Goal: Task Accomplishment & Management: Manage account settings

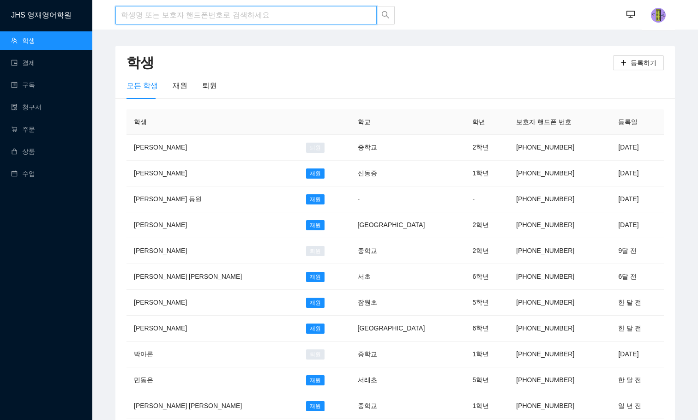
click at [175, 20] on input "search" at bounding box center [245, 15] width 261 height 18
type input "t"
drag, startPoint x: 210, startPoint y: 13, endPoint x: 215, endPoint y: 11, distance: 4.8
click at [210, 13] on input "search" at bounding box center [245, 15] width 261 height 18
type input "r"
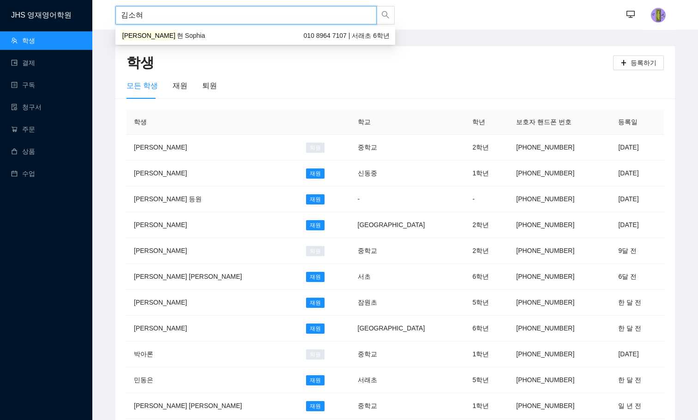
type input "[PERSON_NAME]"
click at [198, 34] on div "[PERSON_NAME] [PERSON_NAME] 010 8964 7107 | 서래초 6학년" at bounding box center [255, 35] width 269 height 10
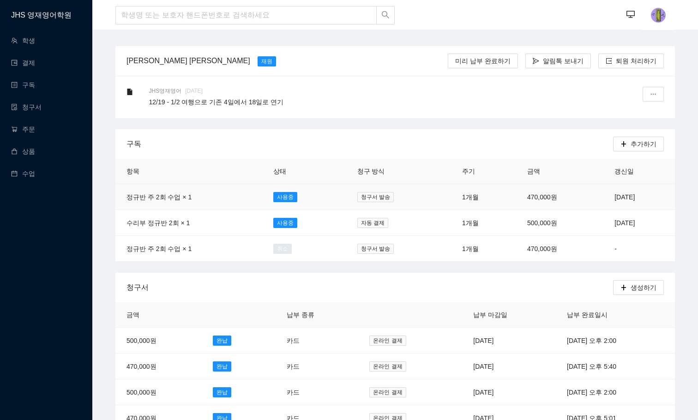
click at [516, 197] on td "470,000원" at bounding box center [559, 197] width 87 height 26
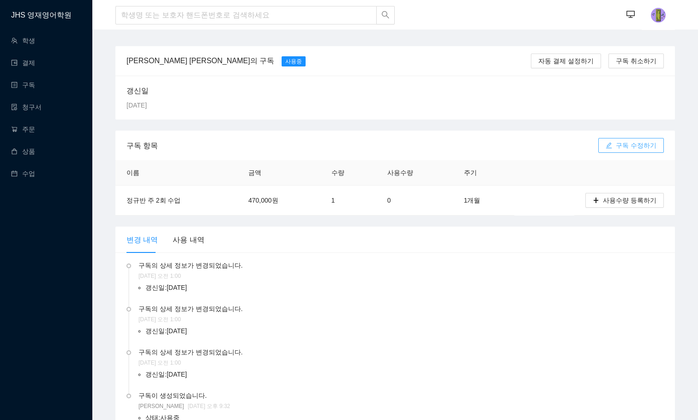
click at [624, 149] on span "구독 수정하기" at bounding box center [636, 145] width 41 height 10
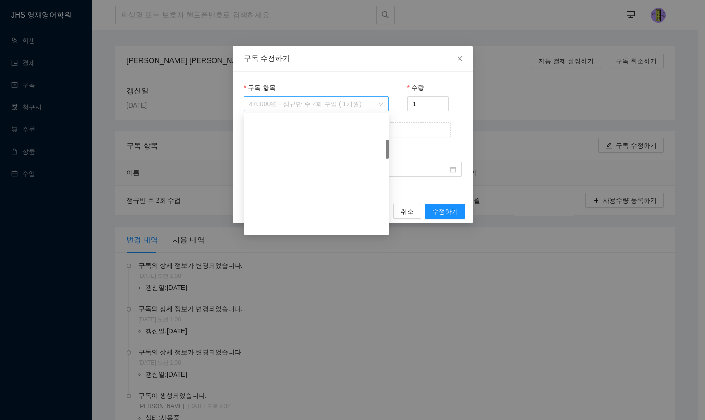
click at [375, 103] on span "470000원 - 정규반 주 2회 수업 ( 1개월)" at bounding box center [316, 104] width 134 height 14
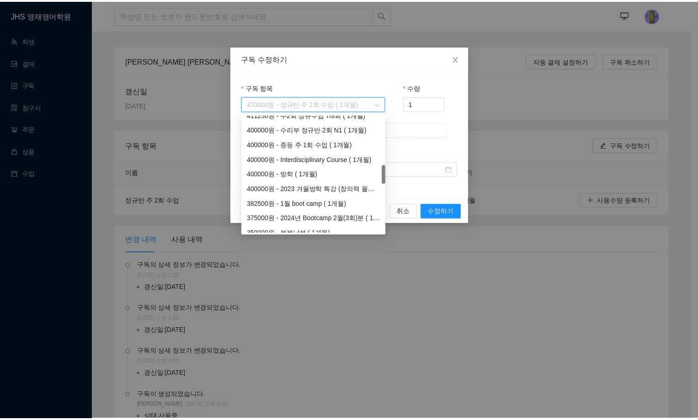
scroll to position [393, 0]
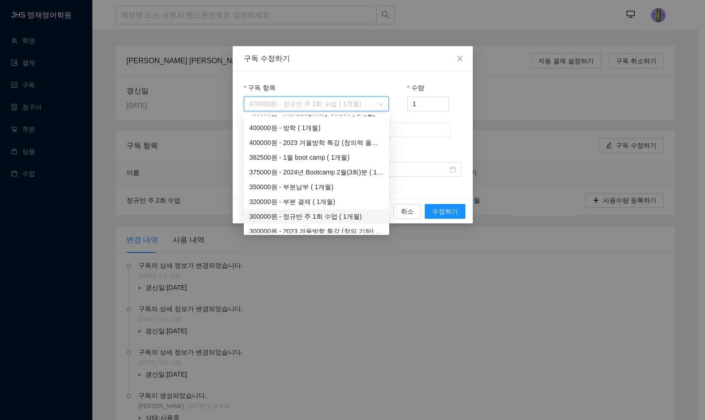
click at [326, 214] on div "300000원 - 정규반 주 1회 수업 ( 1개월)" at bounding box center [316, 216] width 134 height 10
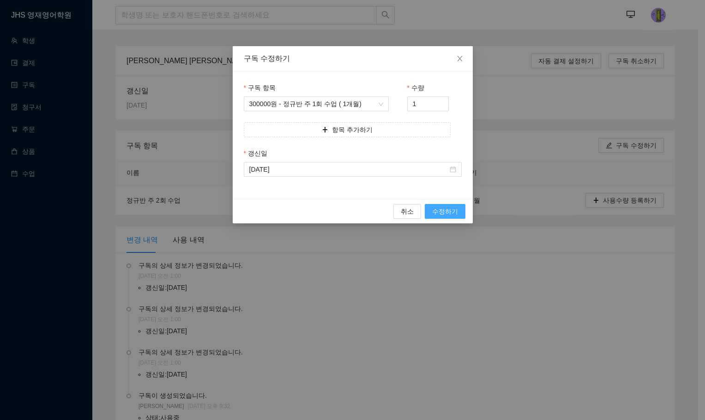
click at [447, 215] on span "수정하기" at bounding box center [445, 211] width 26 height 10
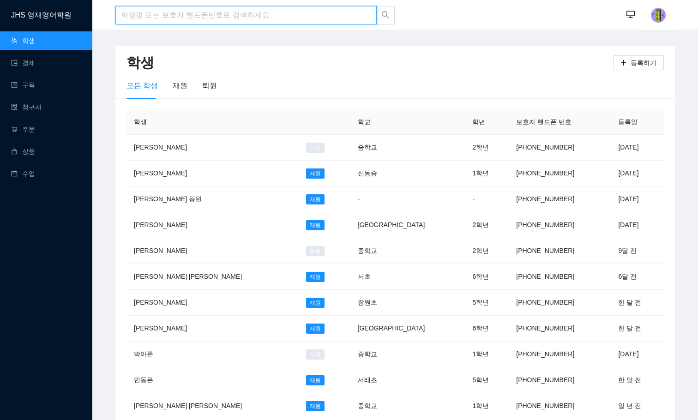
click at [151, 18] on input "search" at bounding box center [245, 15] width 261 height 18
type input "[PERSON_NAME]"
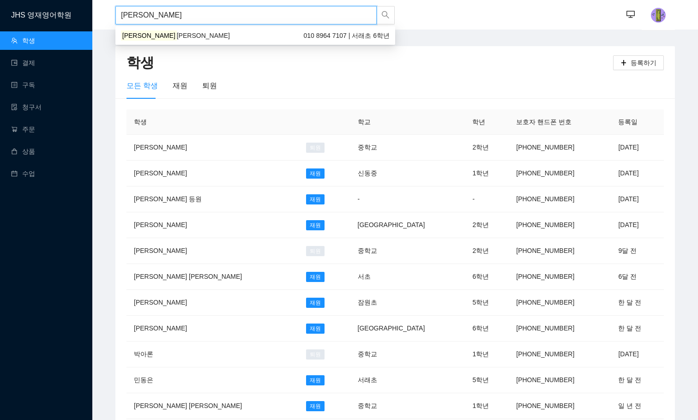
click at [172, 34] on div "[PERSON_NAME] [PERSON_NAME] 010 8964 7107 | 서래초 6학년" at bounding box center [255, 35] width 269 height 10
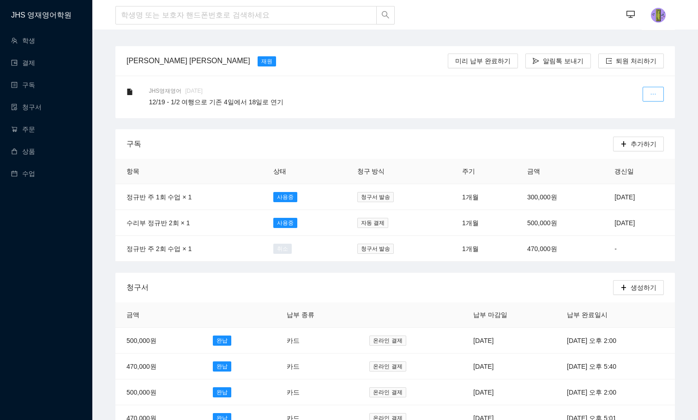
click at [648, 96] on button "button" at bounding box center [652, 94] width 21 height 15
click at [624, 118] on div "수정하기" at bounding box center [630, 117] width 49 height 24
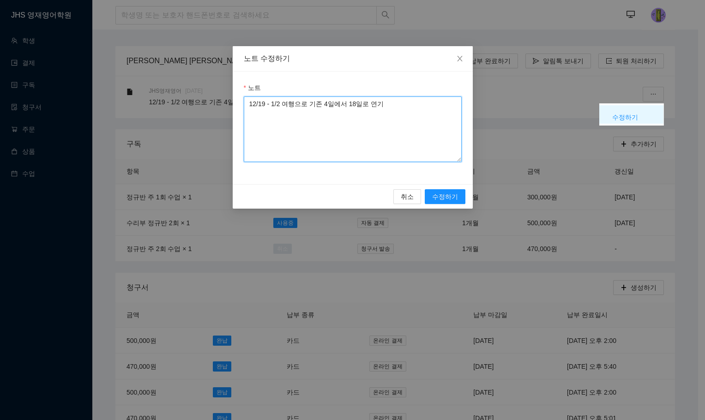
drag, startPoint x: 248, startPoint y: 103, endPoint x: 264, endPoint y: 111, distance: 17.5
click at [248, 103] on textarea "12/19 - 1/2 여행으로 기존 4일에서 18일로 연기" at bounding box center [353, 129] width 218 height 66
type textarea "2025.09.08 9/10부터 주1회로 변경. 기존 청구일 10일에서 변경사항 없음. 12/19 - 1/2 여행으로 기존 4일에서 18일로 …"
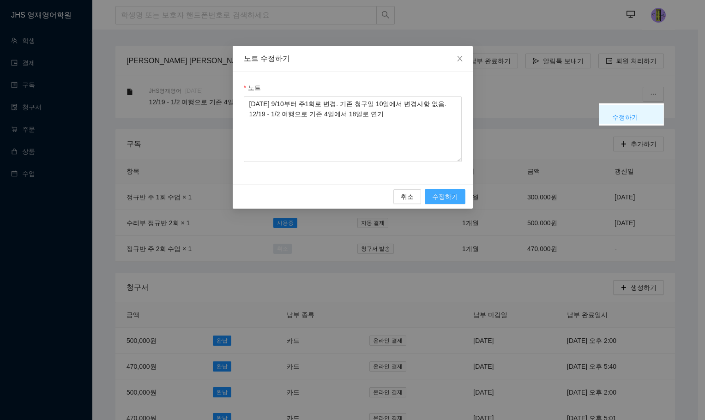
click at [438, 195] on span "수정하기" at bounding box center [445, 197] width 26 height 10
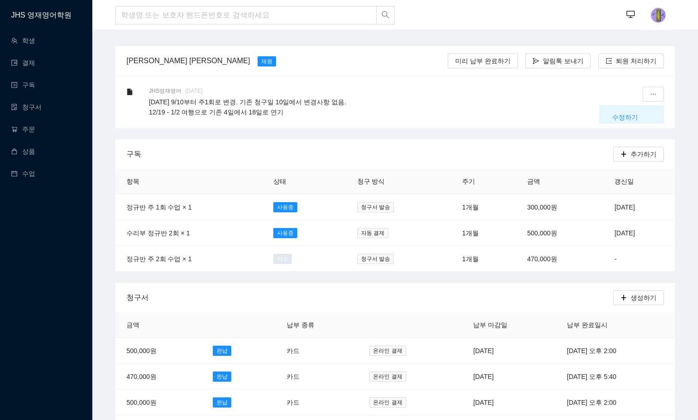
click at [273, 108] on p "2025.09.08 9/10부터 주1회로 변경. 기존 청구일 10일에서 변경사항 없음. 12/19 - 1/2 여행으로 기존 4일에서 18일로 …" at bounding box center [384, 107] width 470 height 20
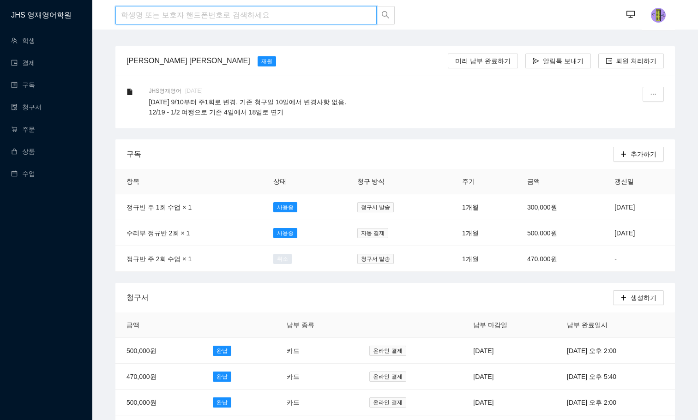
click at [193, 16] on input "search" at bounding box center [245, 15] width 261 height 18
click at [417, 118] on div "JHS영재영어 3년 전 2025.09.08 9/10부터 주1회로 변경. 기존 청구일 10일에서 변경사항 없음. 12/19 - 1/2 여행으로 …" at bounding box center [394, 102] width 559 height 53
click at [357, 233] on span "자동 결제" at bounding box center [372, 233] width 31 height 10
click at [361, 207] on span "청구서 발송" at bounding box center [375, 207] width 36 height 10
click at [369, 348] on span "온라인 결제" at bounding box center [387, 351] width 36 height 10
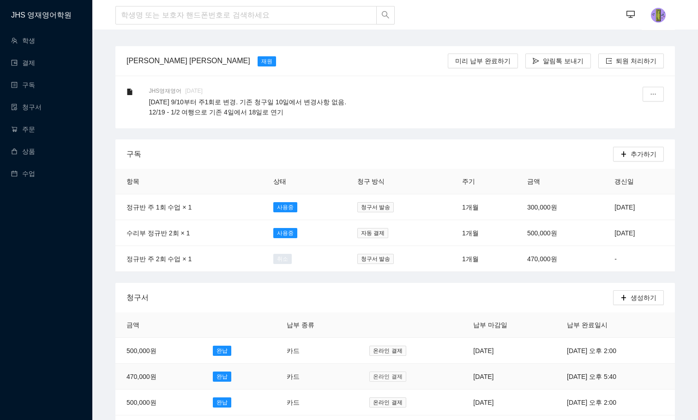
click at [369, 372] on span "온라인 결제" at bounding box center [387, 377] width 36 height 10
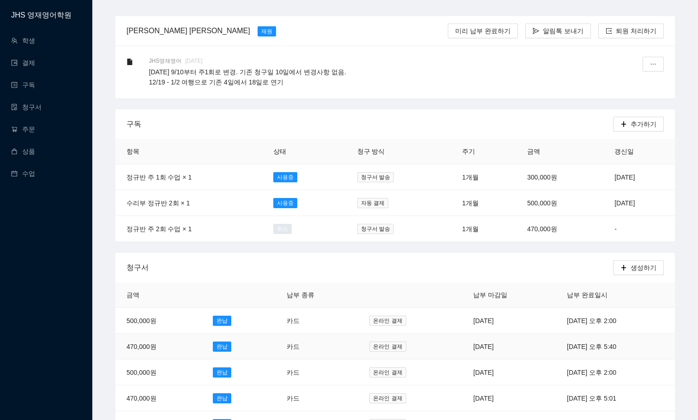
scroll to position [46, 0]
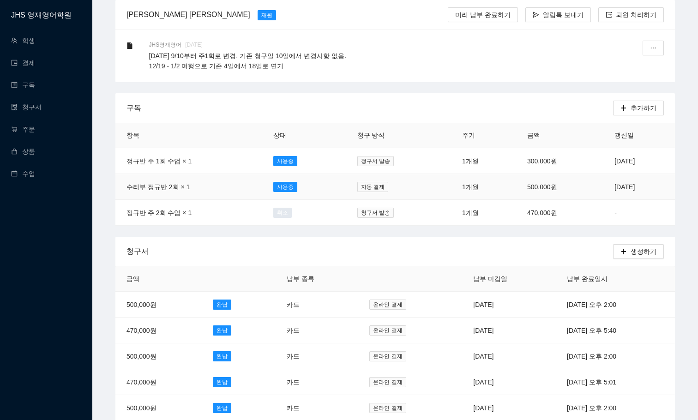
click at [457, 192] on td "1개월" at bounding box center [483, 187] width 65 height 26
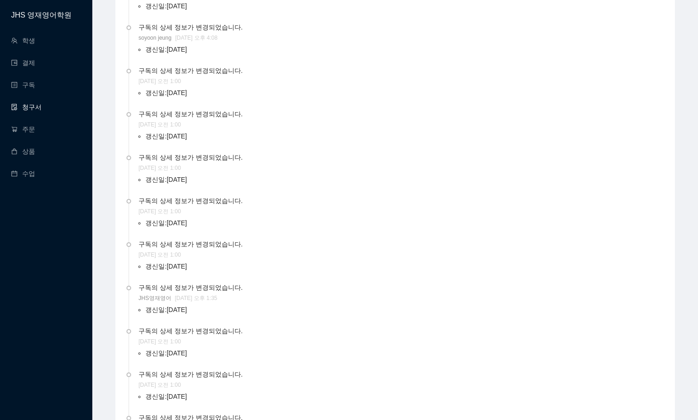
scroll to position [462, 0]
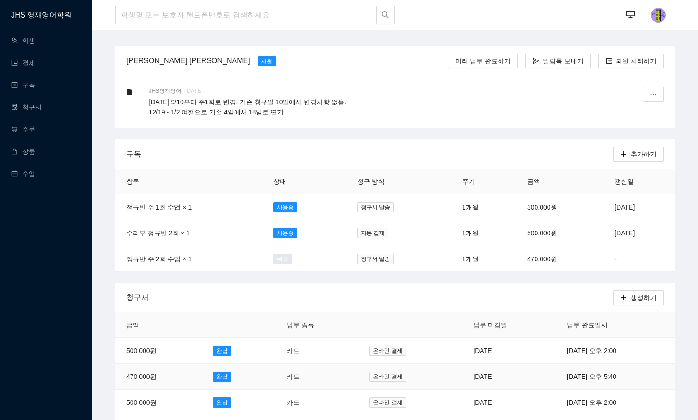
click at [462, 373] on td "[DATE]" at bounding box center [509, 377] width 94 height 26
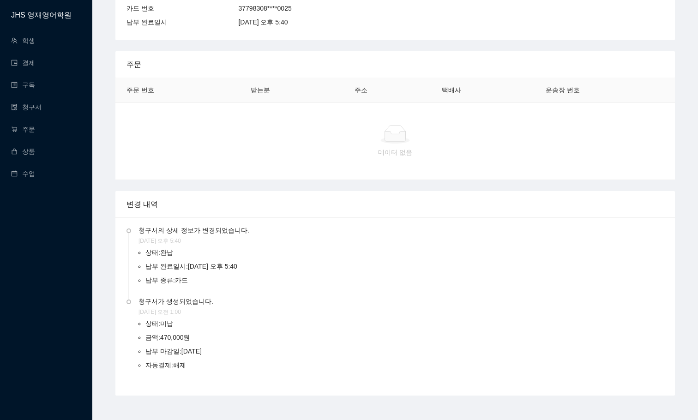
scroll to position [218, 0]
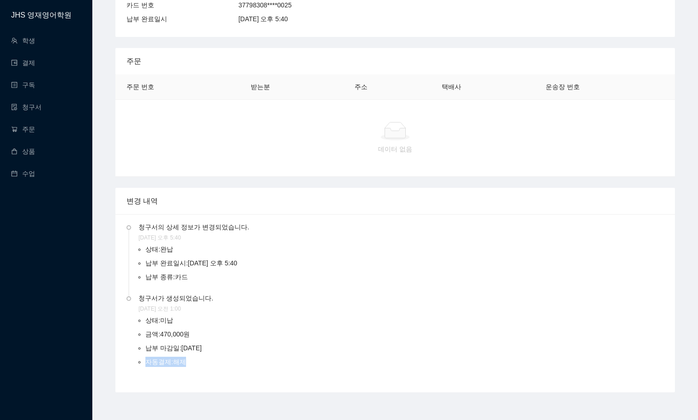
drag, startPoint x: 187, startPoint y: 360, endPoint x: 122, endPoint y: 360, distance: 65.5
click at [122, 360] on div "청구서의 상세 정보가 변경되었습니다. 2025년 8월 24일 오후 5:40 상태 : 완납 납부 완료일시 : 2025년 8월 24일 오후 5:4…" at bounding box center [394, 303] width 559 height 178
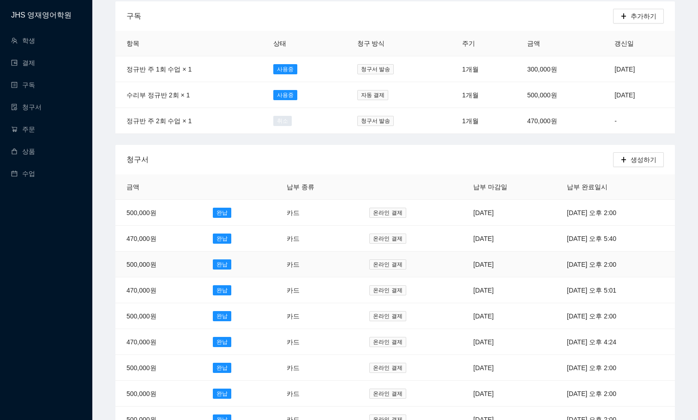
scroll to position [138, 0]
click at [462, 292] on td "[DATE]" at bounding box center [509, 290] width 94 height 26
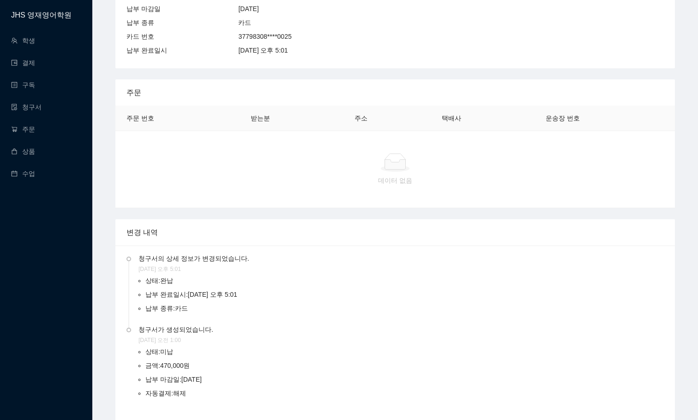
scroll to position [218, 0]
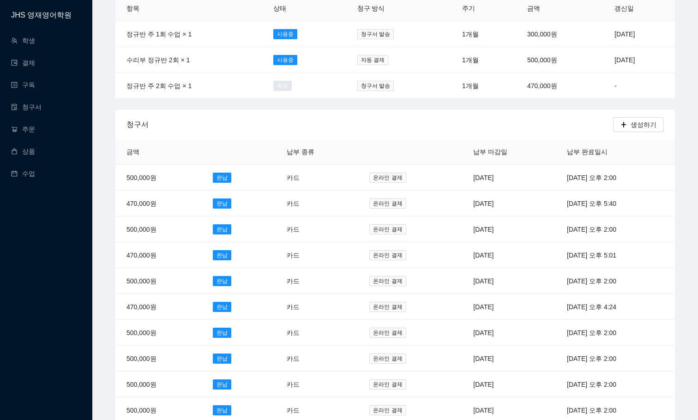
scroll to position [277, 0]
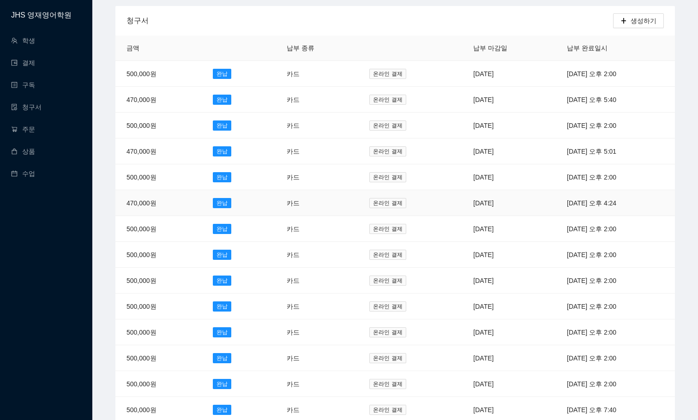
click at [462, 197] on td "[DATE]" at bounding box center [509, 203] width 94 height 26
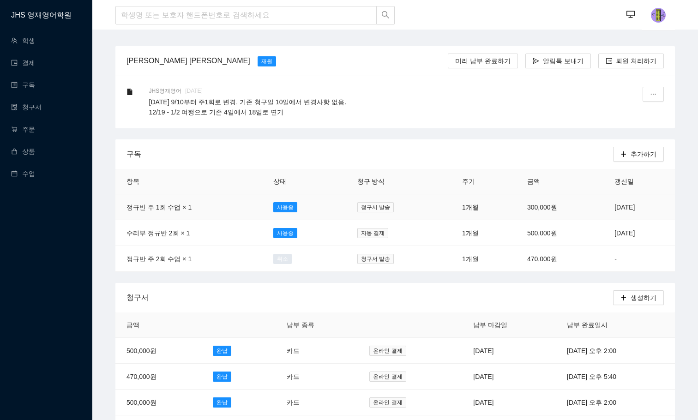
click at [405, 208] on td "청구서 발송" at bounding box center [398, 207] width 105 height 26
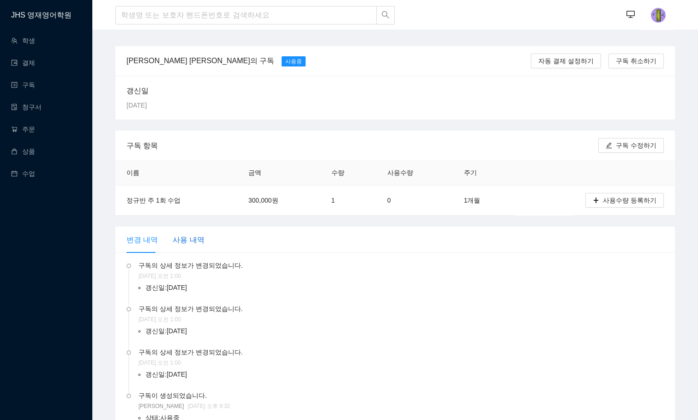
click at [190, 238] on div "사용 내역" at bounding box center [188, 240] width 31 height 12
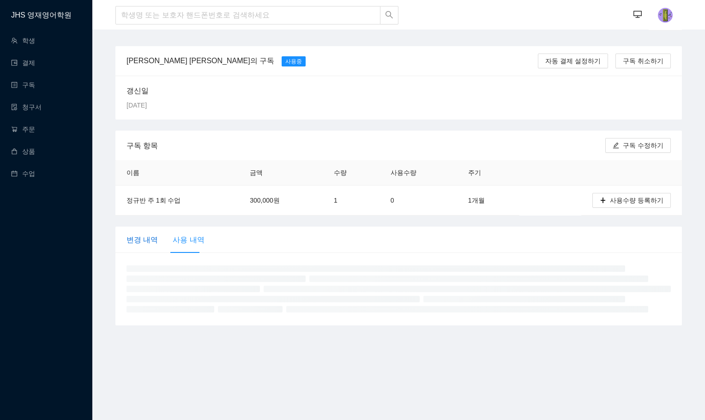
click at [144, 243] on div "변경 내역" at bounding box center [141, 240] width 31 height 12
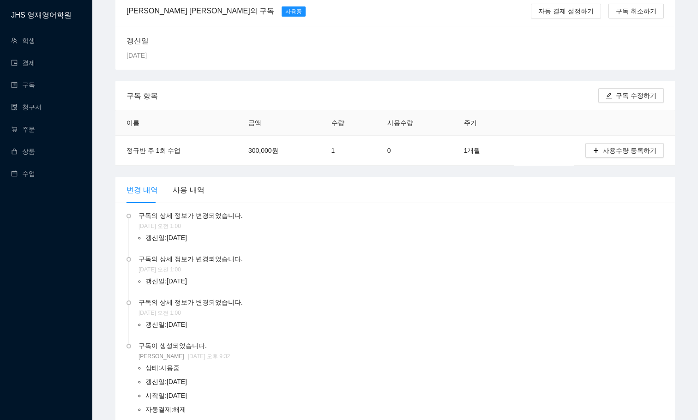
scroll to position [97, 0]
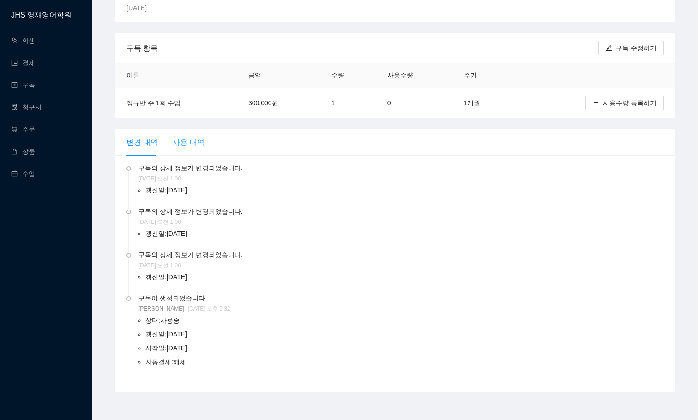
click at [185, 136] on div "사용 내역" at bounding box center [188, 142] width 31 height 26
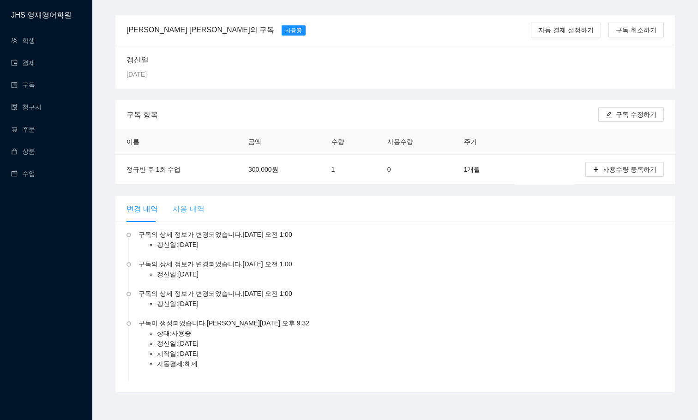
scroll to position [0, 0]
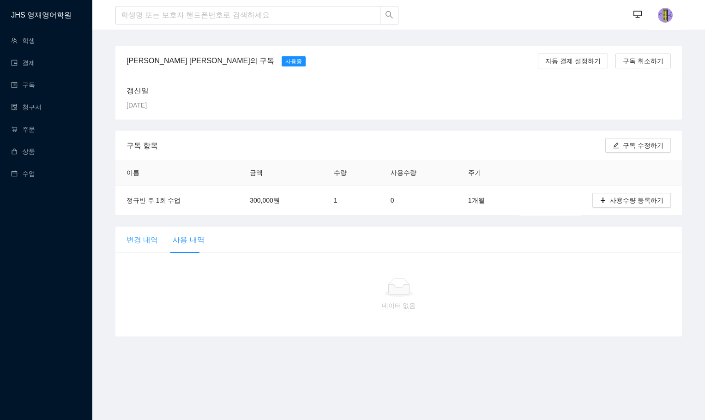
click at [140, 228] on div "변경 내역" at bounding box center [141, 240] width 31 height 26
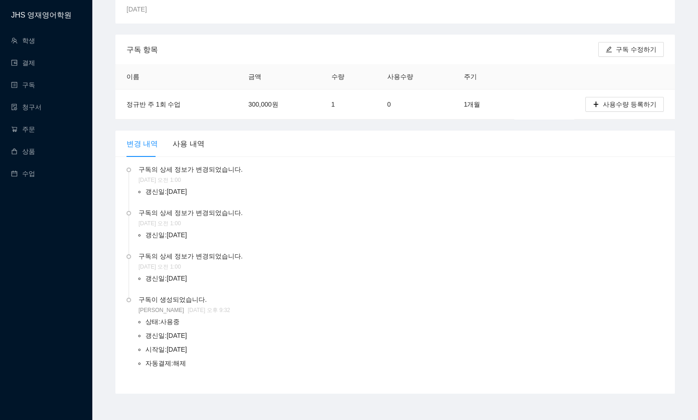
scroll to position [97, 0]
drag, startPoint x: 153, startPoint y: 347, endPoint x: 220, endPoint y: 372, distance: 71.8
click at [220, 372] on li "구독이 생성되었습니다. Elena 2025년 5월 28일 오후 9:32 상태 : 사용중 갱신일 : 2025년 6월 10일 시작일 : 2025년…" at bounding box center [394, 338] width 537 height 85
drag, startPoint x: 187, startPoint y: 362, endPoint x: 140, endPoint y: 347, distance: 49.3
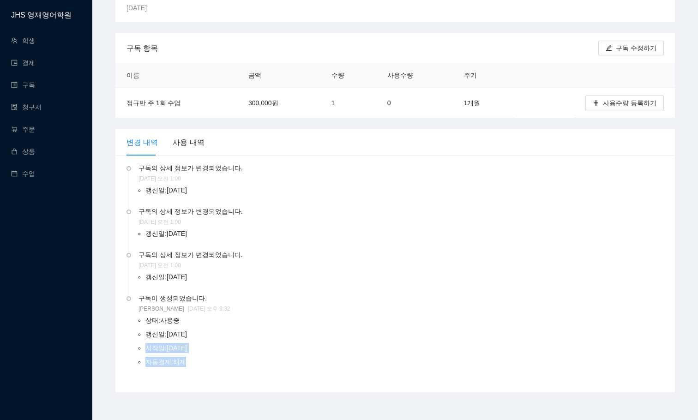
click at [140, 347] on ul "상태 : 사용중 갱신일 : 2025년 6월 10일 시작일 : 2025년 5월 28일 자동결제 : 해제" at bounding box center [400, 340] width 525 height 55
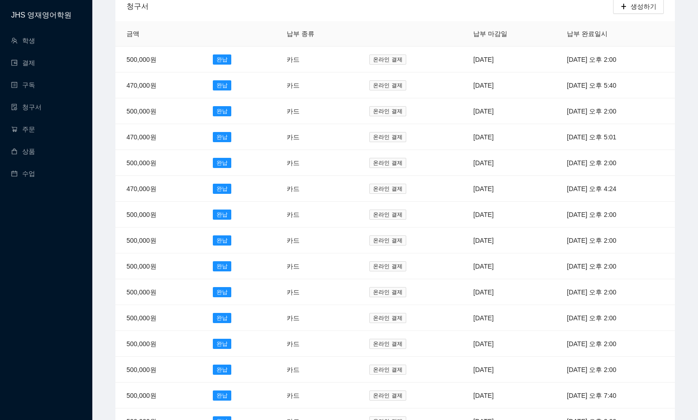
scroll to position [323, 0]
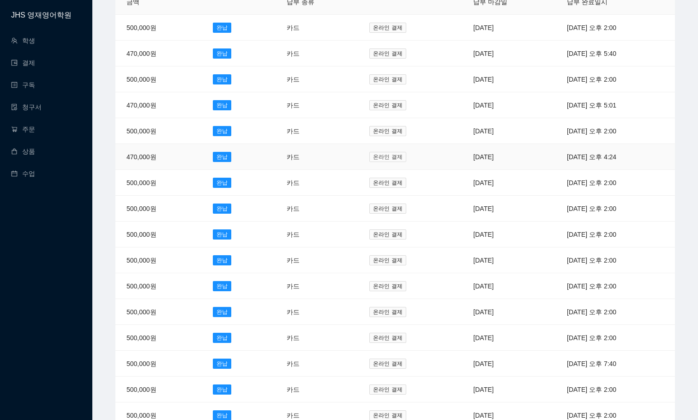
click at [369, 152] on span "온라인 결제" at bounding box center [387, 157] width 36 height 10
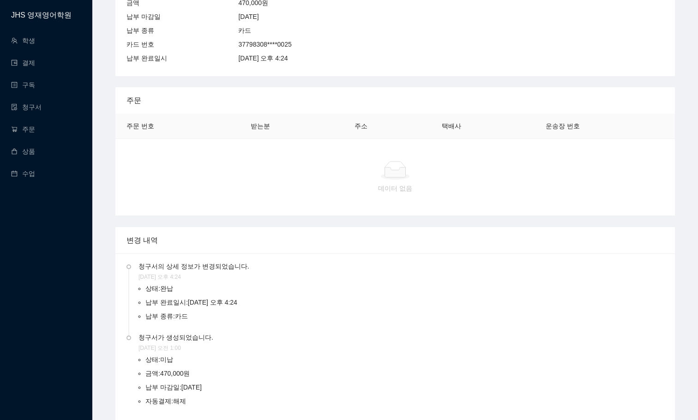
scroll to position [218, 0]
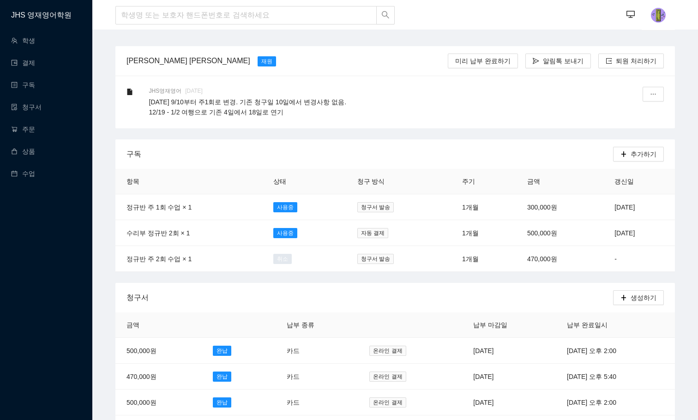
click at [463, 96] on div "JHS영재영어 3년 전 2025.09.08 9/10부터 주1회로 변경. 기존 청구일 10일에서 변경사항 없음. 12/19 - 1/2 여행으로 …" at bounding box center [384, 102] width 470 height 30
click at [454, 114] on p "2025.09.08 9/10부터 주1회로 변경. 기존 청구일 10일에서 변경사항 없음. 12/19 - 1/2 여행으로 기존 4일에서 18일로 …" at bounding box center [384, 107] width 470 height 20
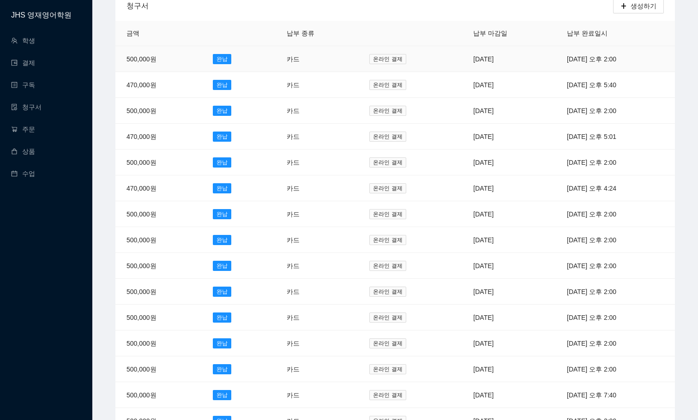
scroll to position [277, 0]
